Goal: Communication & Community: Participate in discussion

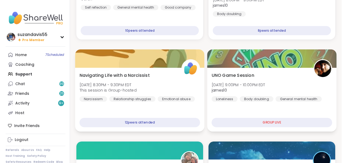
scroll to position [664, 0]
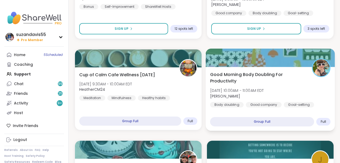
click at [288, 95] on div "Good Morning Body Doubling For Productivity [DATE] 10:00AM - 11:00AM EDT [PERSO…" at bounding box center [270, 89] width 121 height 36
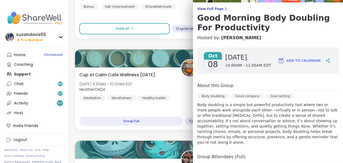
scroll to position [0, 0]
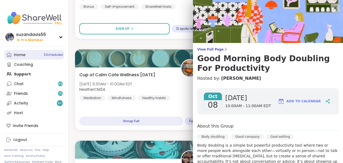
click at [23, 56] on div "Home 5 Scheduled" at bounding box center [20, 54] width 12 height 5
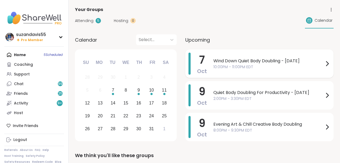
click at [268, 59] on span "Wind Down Quiet Body Doubling - [DATE]" at bounding box center [268, 61] width 111 height 6
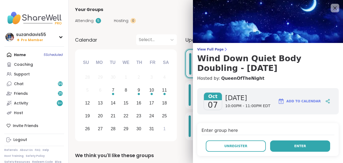
click at [293, 142] on button "Enter" at bounding box center [300, 145] width 60 height 11
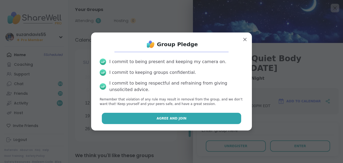
click at [180, 116] on span "Agree and Join" at bounding box center [171, 118] width 30 height 5
